Goal: Information Seeking & Learning: Learn about a topic

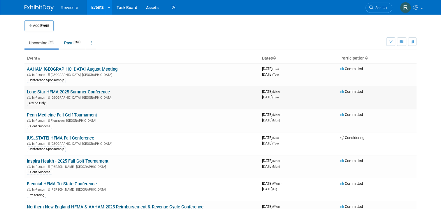
click at [77, 89] on link "Lone Star HFMA 2025 Summer Conference" at bounding box center [68, 91] width 83 height 5
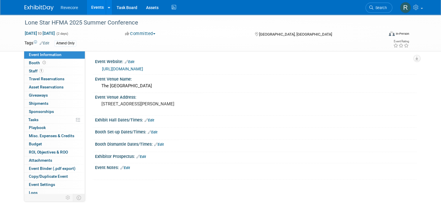
click at [139, 66] on div "https://web.cvent.com/event/205384da-4c5f-490f-8c48-c49914c9db91/summary" at bounding box center [257, 69] width 310 height 7
click at [139, 68] on link "https://web.cvent.com/event/205384da-4c5f-490f-8c48-c49914c9db91/summary" at bounding box center [122, 68] width 41 height 5
